Goal: Check status: Check status

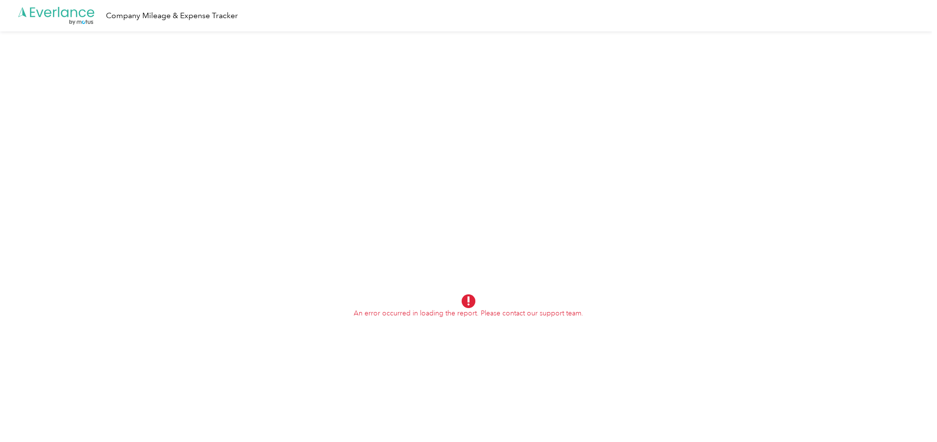
drag, startPoint x: 475, startPoint y: 309, endPoint x: 471, endPoint y: 303, distance: 8.2
click at [474, 308] on p "An error occurred in loading the report. Please contact our support team." at bounding box center [469, 313] width 230 height 10
click at [471, 303] on icon at bounding box center [468, 301] width 14 height 14
click at [469, 299] on icon at bounding box center [468, 300] width 2 height 9
